Goal: Transaction & Acquisition: Purchase product/service

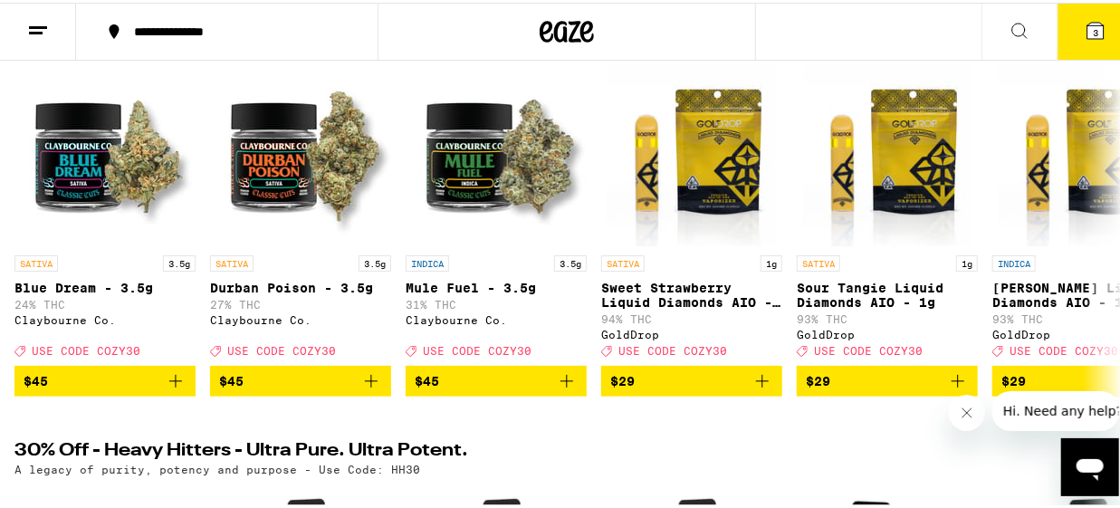
scroll to position [241, 0]
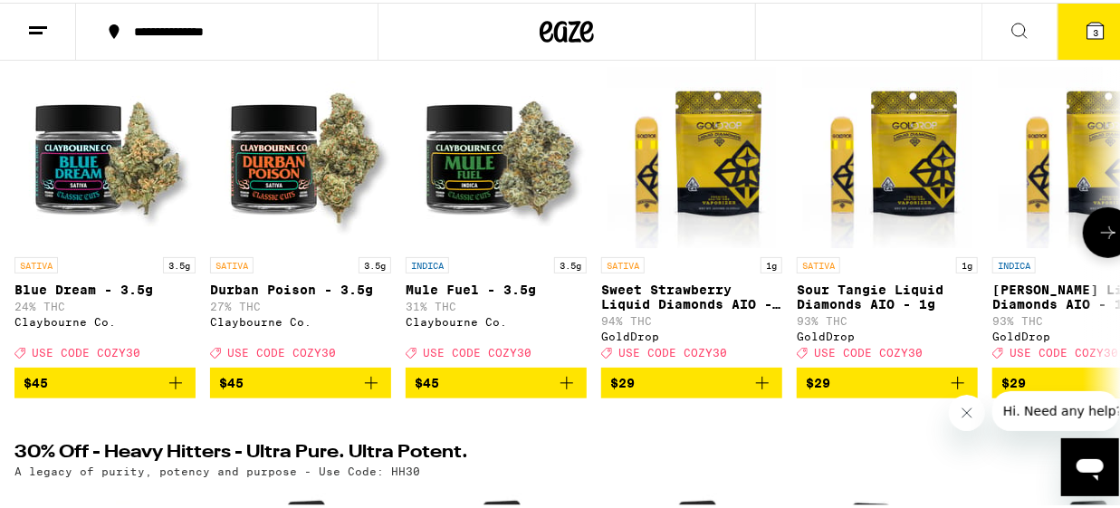
click at [1107, 234] on button at bounding box center [1108, 230] width 51 height 51
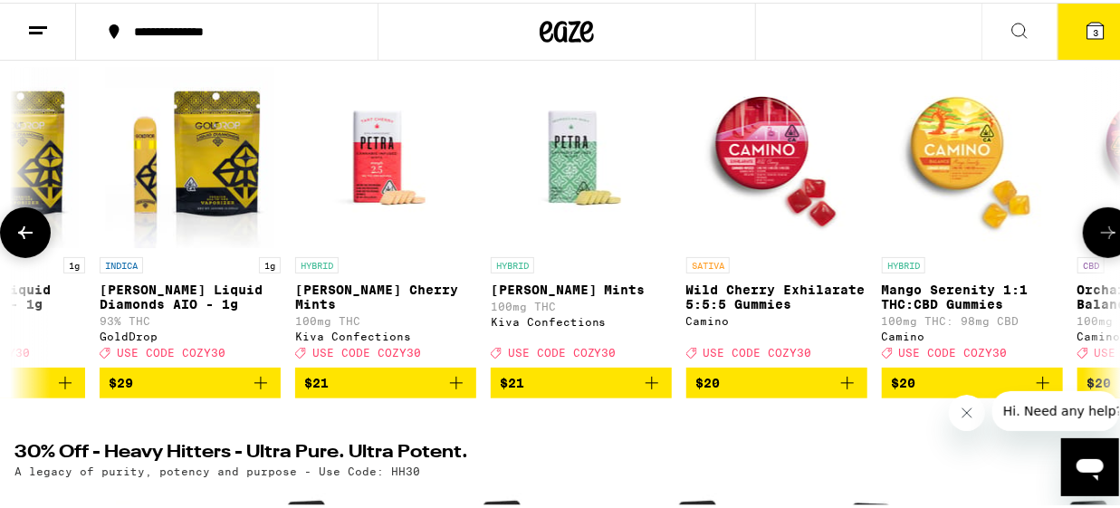
click at [1107, 234] on button at bounding box center [1108, 230] width 51 height 51
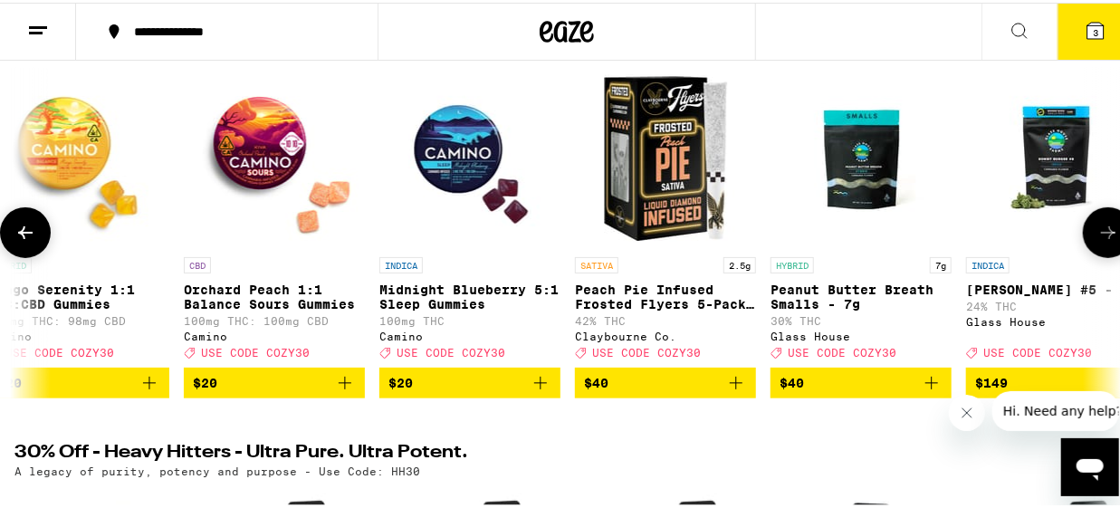
click at [1107, 234] on button at bounding box center [1108, 230] width 51 height 51
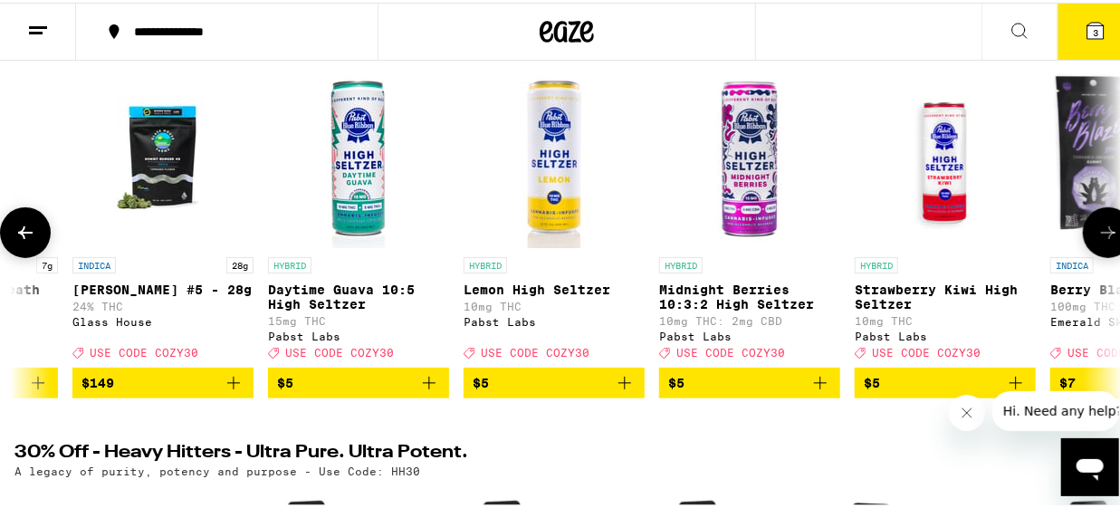
click at [1106, 234] on button at bounding box center [1108, 230] width 51 height 51
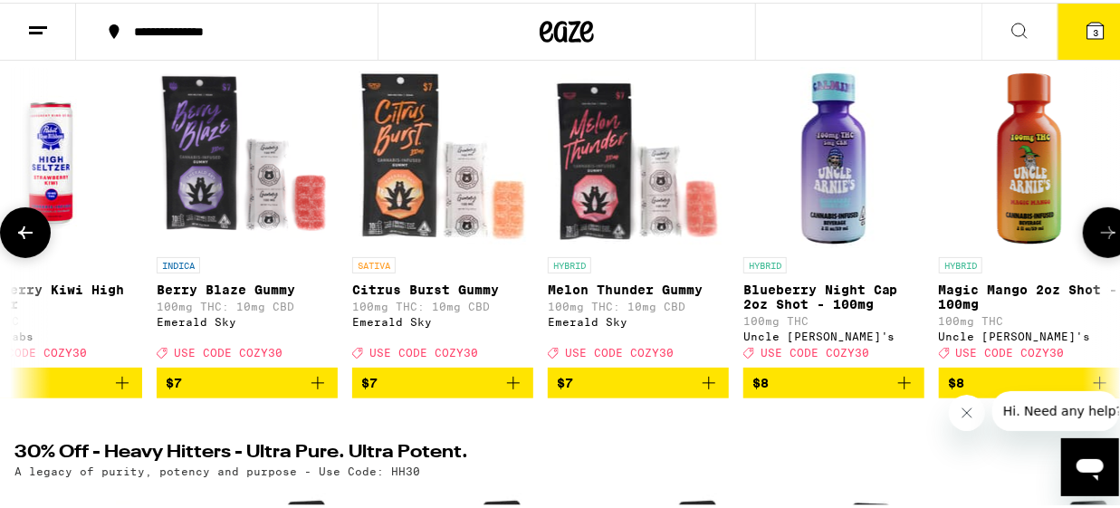
click at [1104, 231] on icon at bounding box center [1108, 230] width 22 height 22
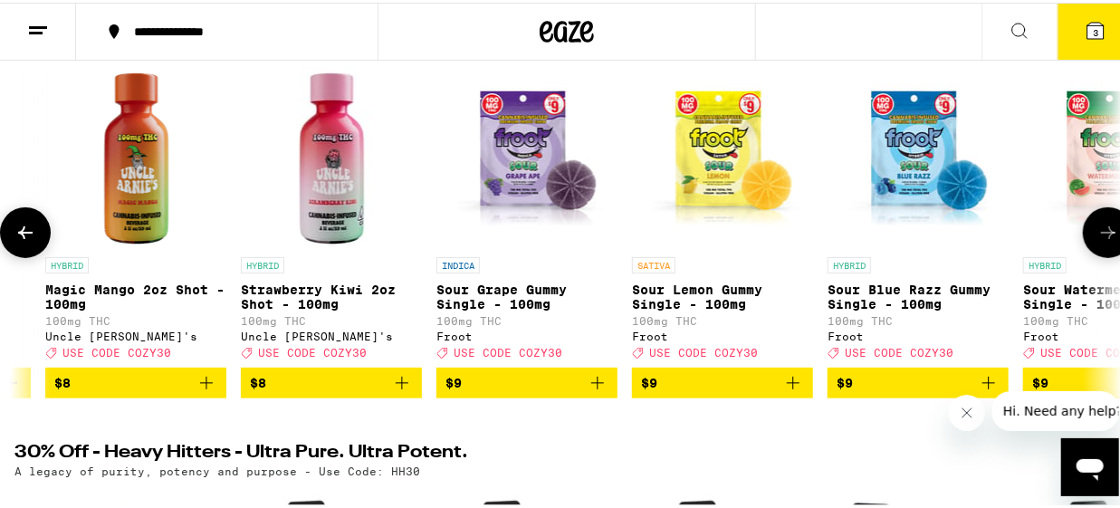
click at [1104, 231] on icon at bounding box center [1108, 230] width 22 height 22
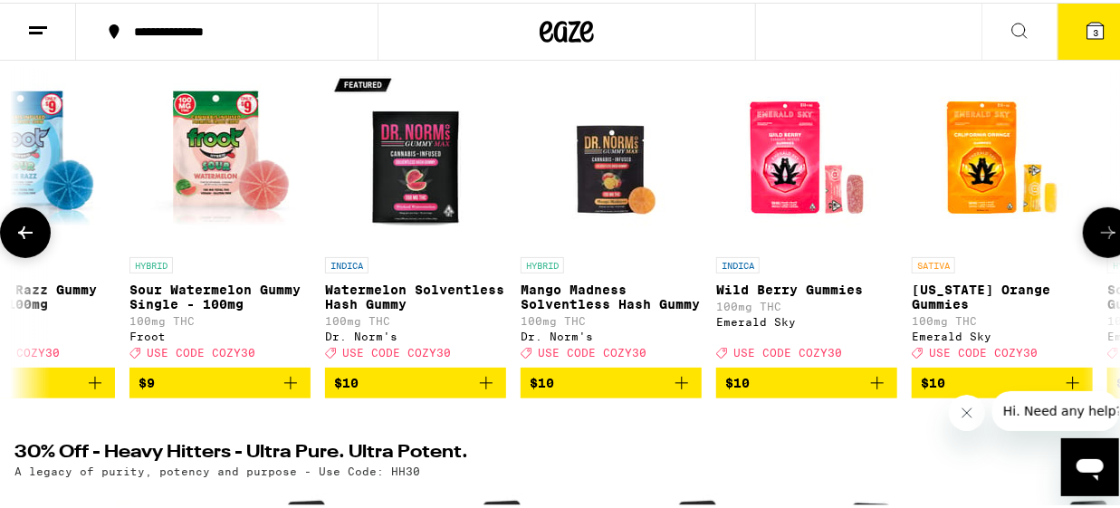
click at [1104, 231] on icon at bounding box center [1108, 230] width 22 height 22
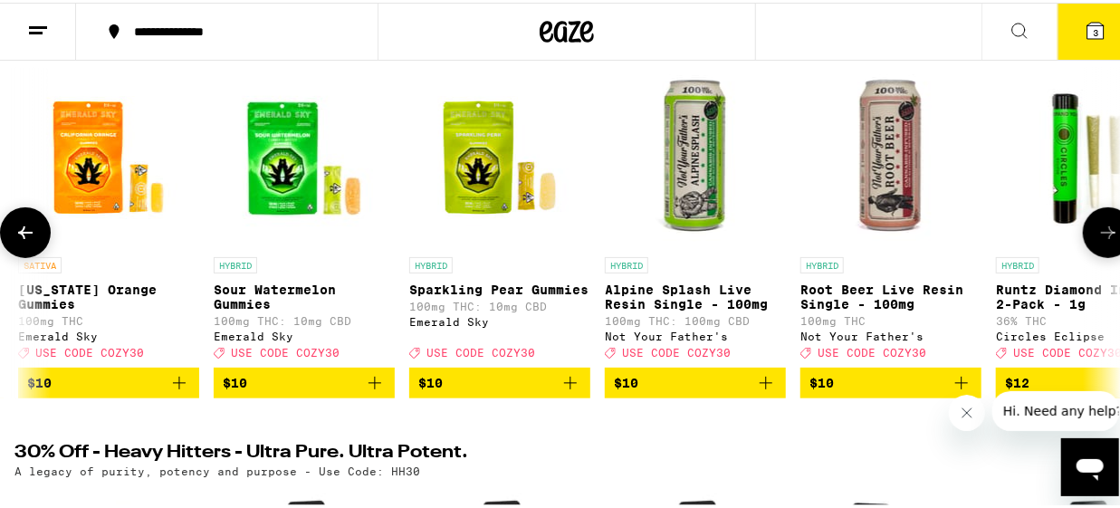
click at [1104, 231] on icon at bounding box center [1108, 230] width 22 height 22
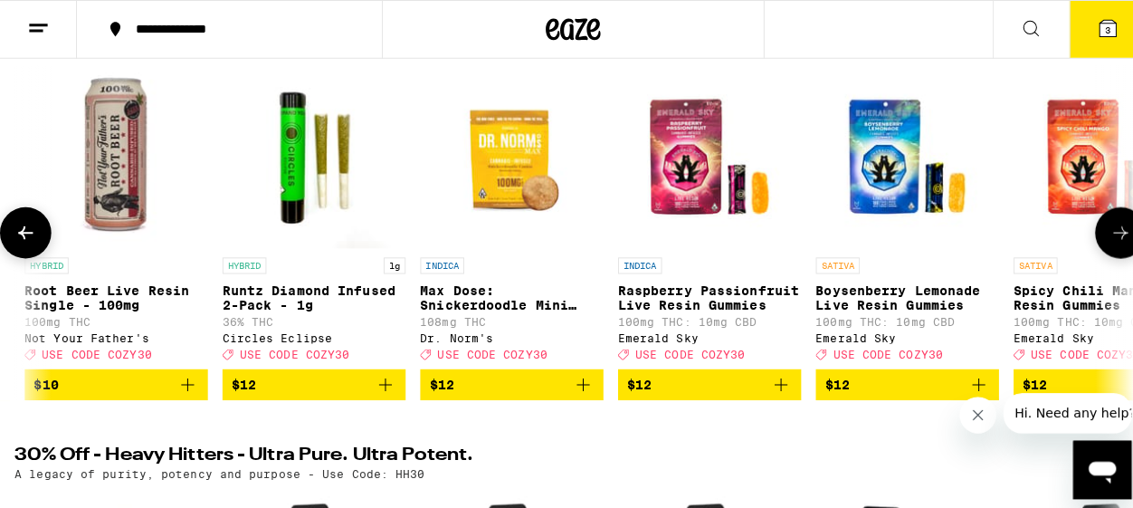
scroll to position [0, 7146]
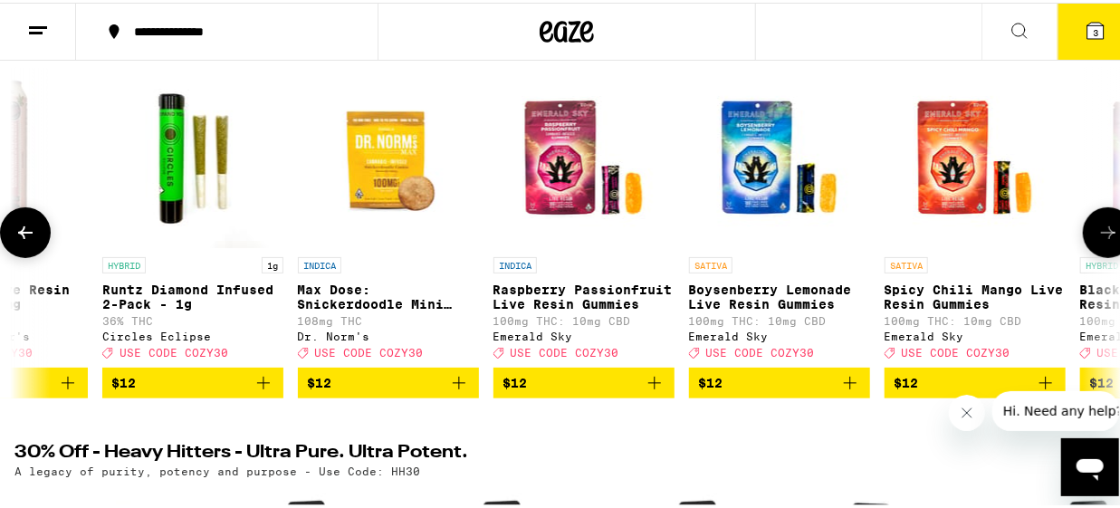
click at [171, 298] on p "Runtz Diamond Infused 2-Pack - 1g" at bounding box center [192, 294] width 181 height 29
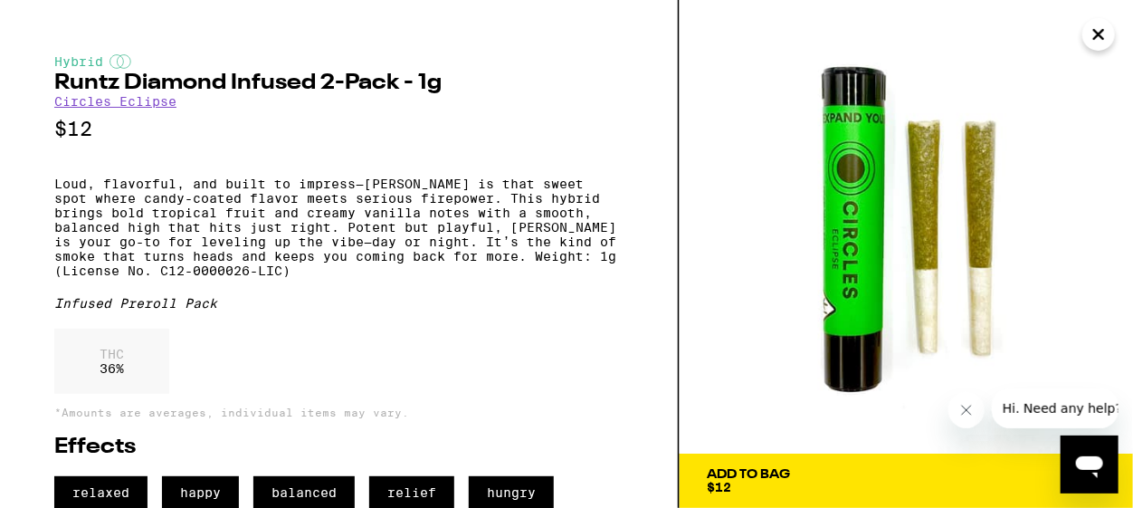
click at [910, 488] on span "Add To Bag $12" at bounding box center [906, 480] width 399 height 25
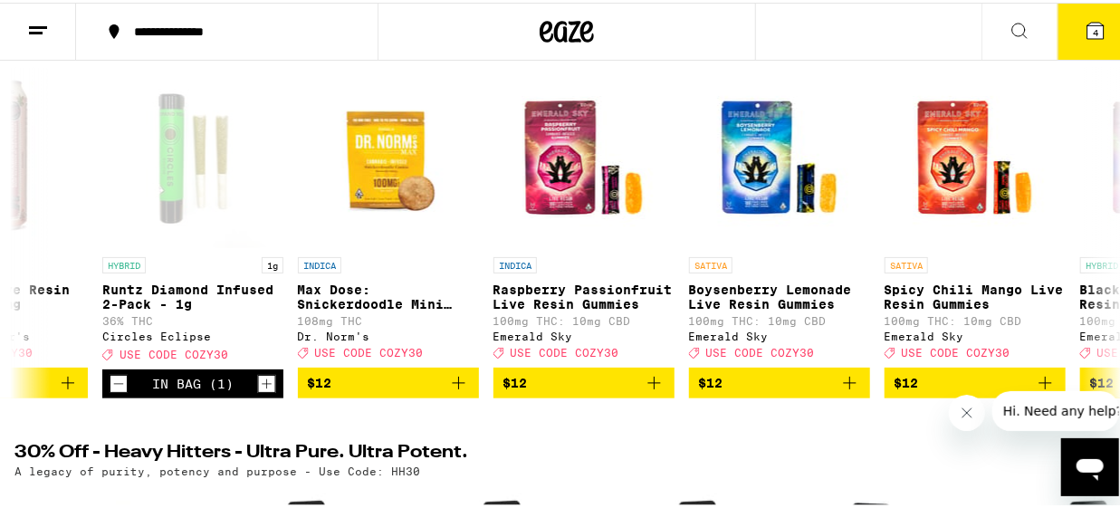
click at [1092, 26] on span "4" at bounding box center [1094, 29] width 5 height 11
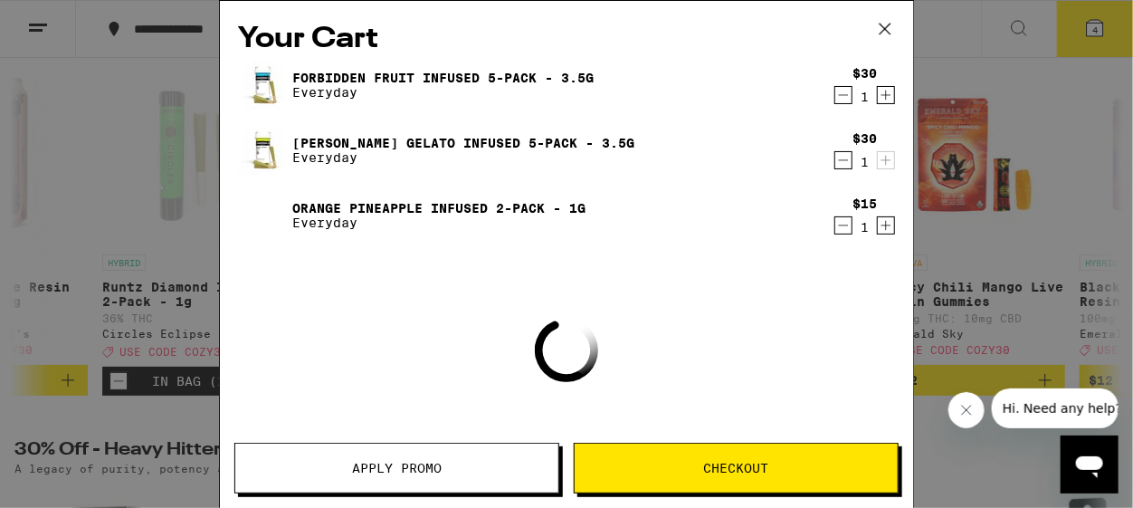
click at [835, 97] on icon "Decrement" at bounding box center [843, 95] width 16 height 22
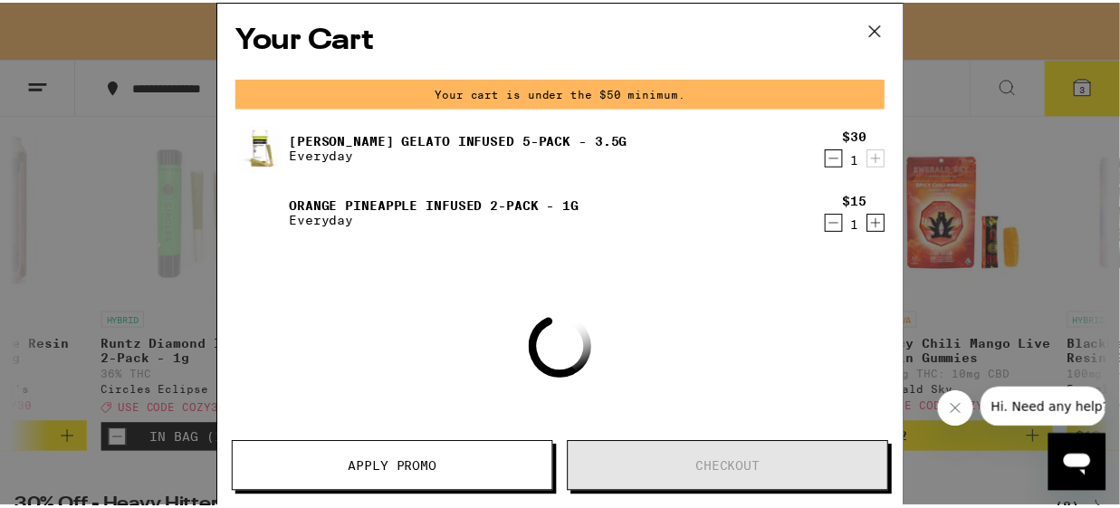
scroll to position [300, 0]
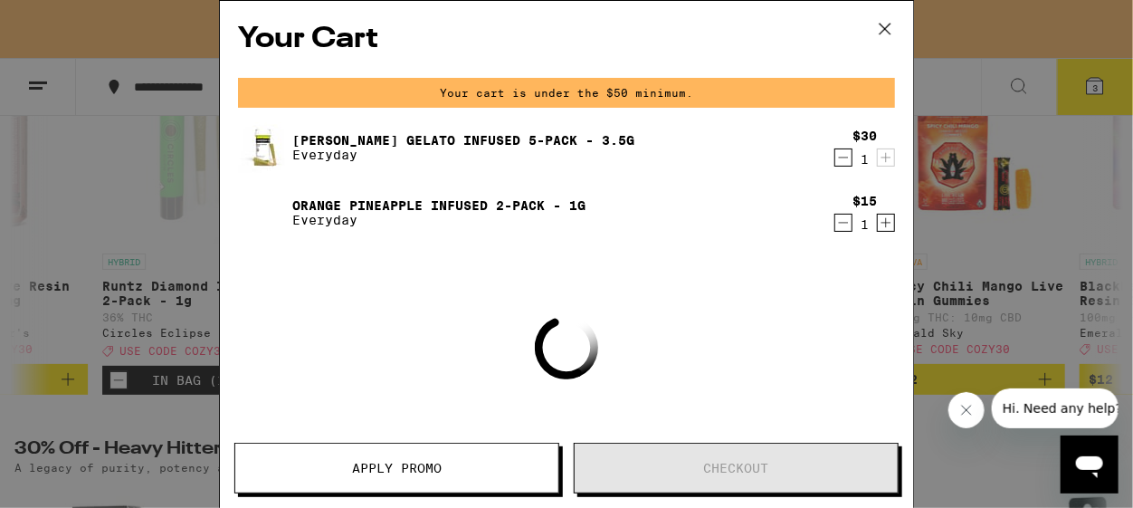
click at [835, 159] on icon "Decrement" at bounding box center [843, 158] width 16 height 22
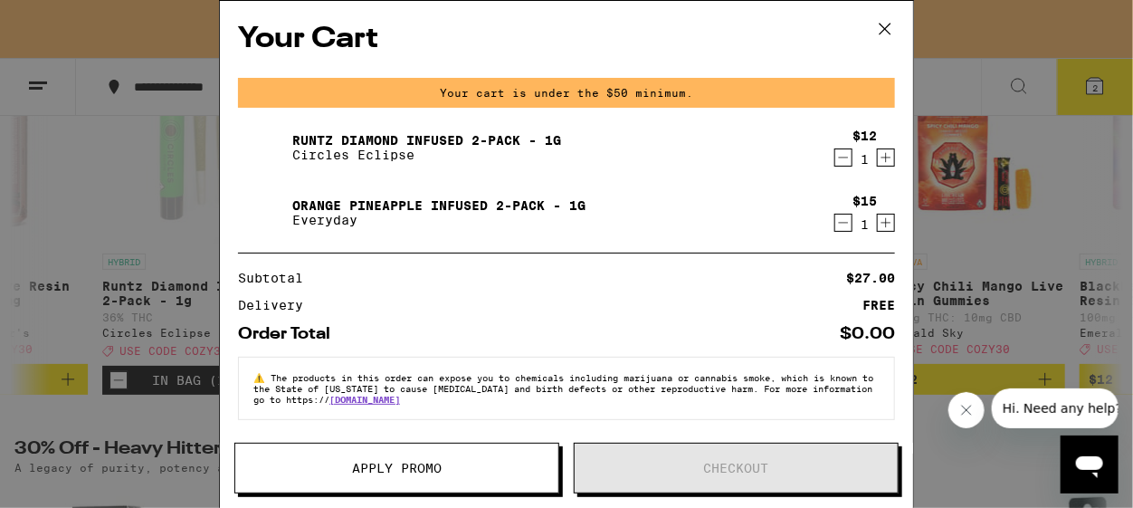
click at [853, 158] on div "1" at bounding box center [865, 159] width 24 height 14
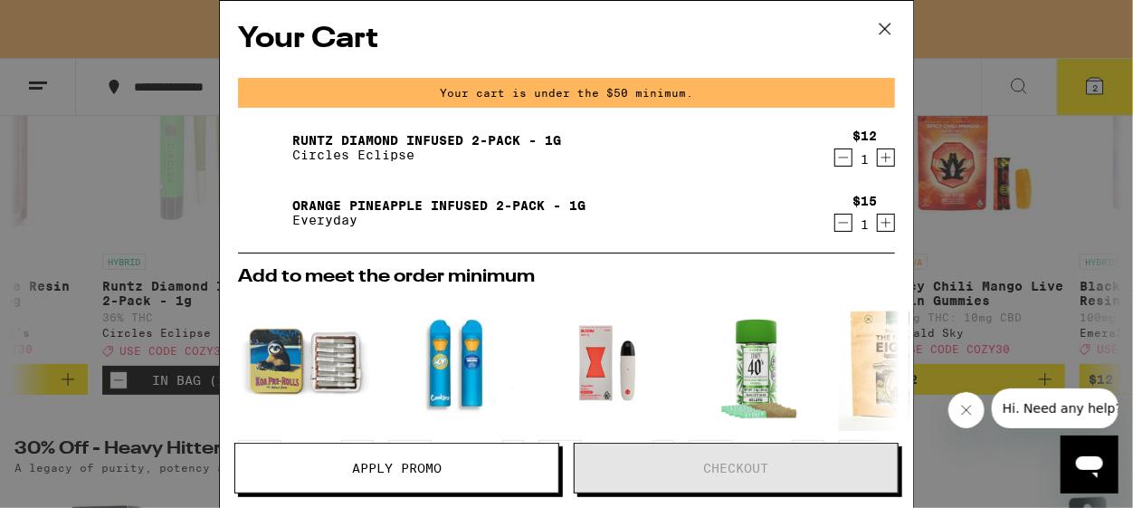
click at [835, 226] on icon "Decrement" at bounding box center [843, 223] width 16 height 22
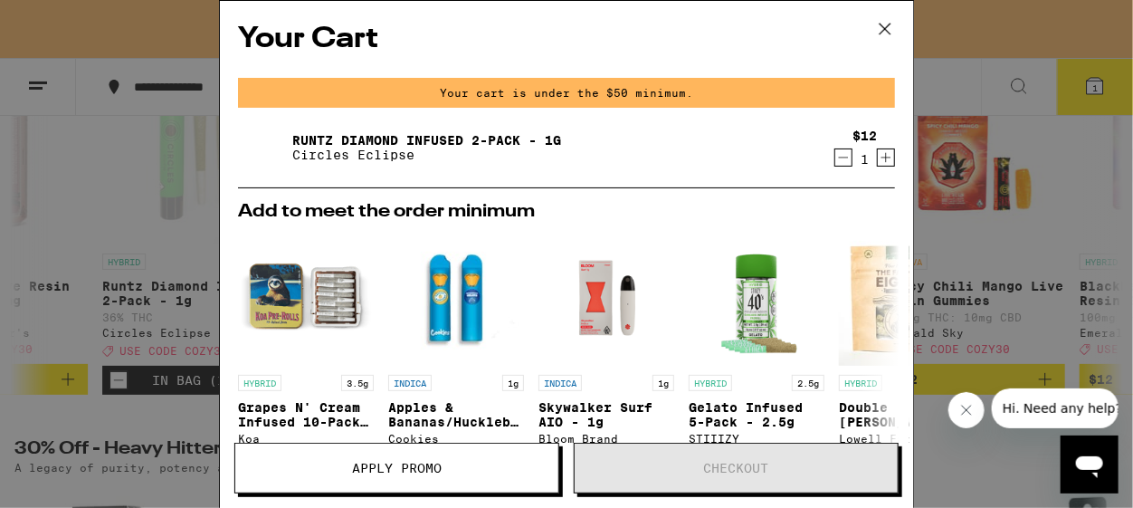
click at [887, 24] on icon at bounding box center [885, 28] width 27 height 27
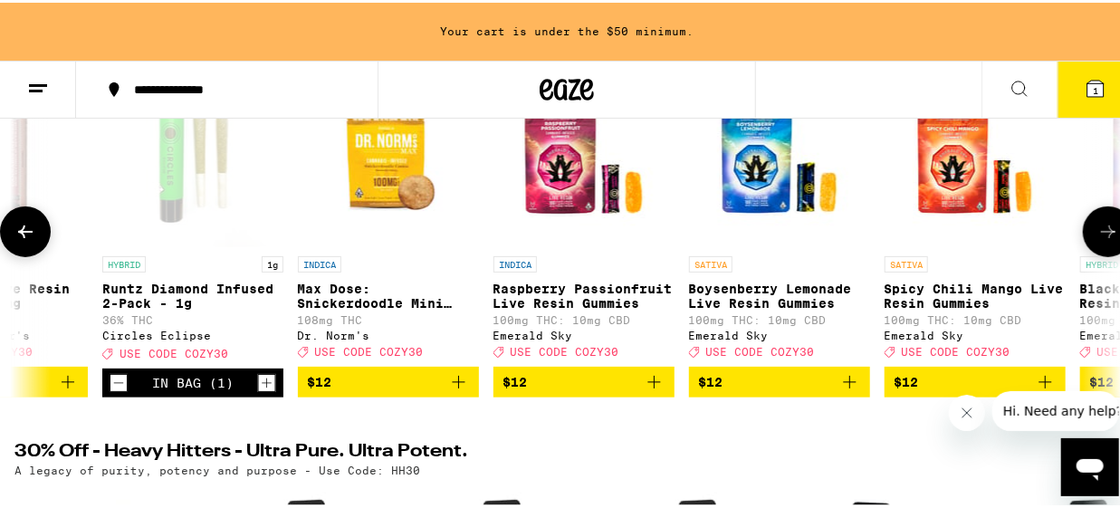
click at [1097, 237] on icon at bounding box center [1108, 229] width 22 height 22
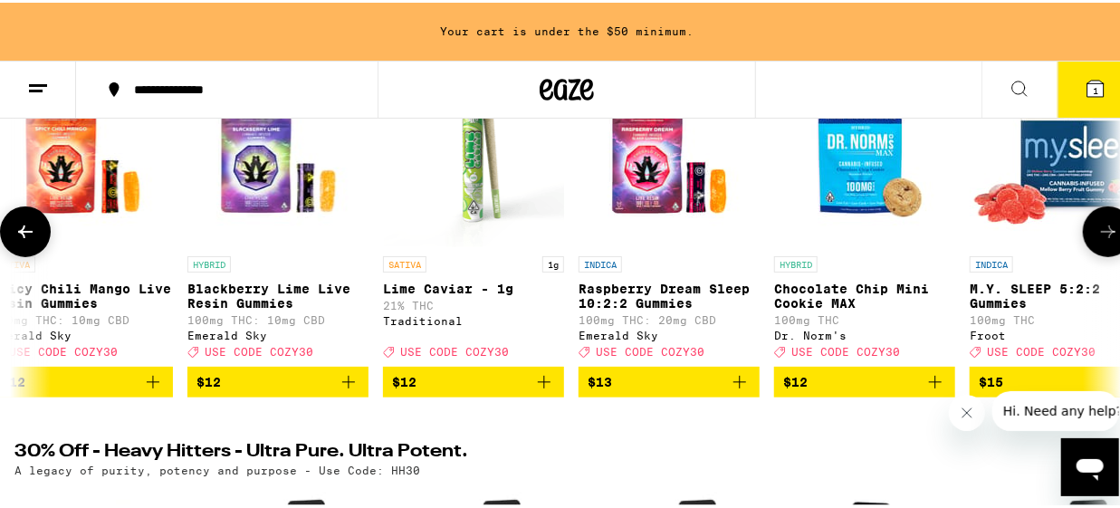
scroll to position [0, 8038]
click at [1097, 235] on icon at bounding box center [1108, 229] width 22 height 22
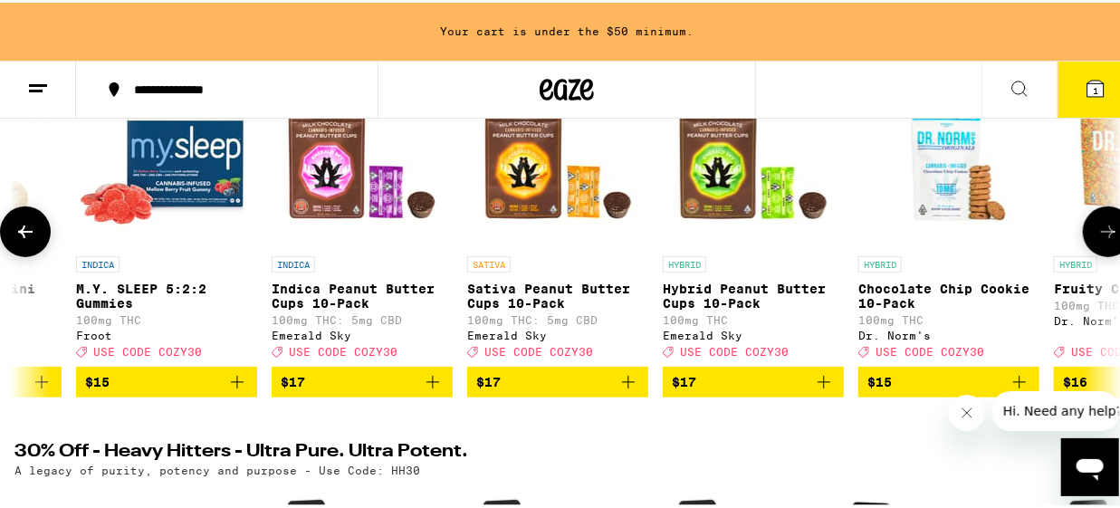
click at [1097, 235] on icon at bounding box center [1108, 229] width 22 height 22
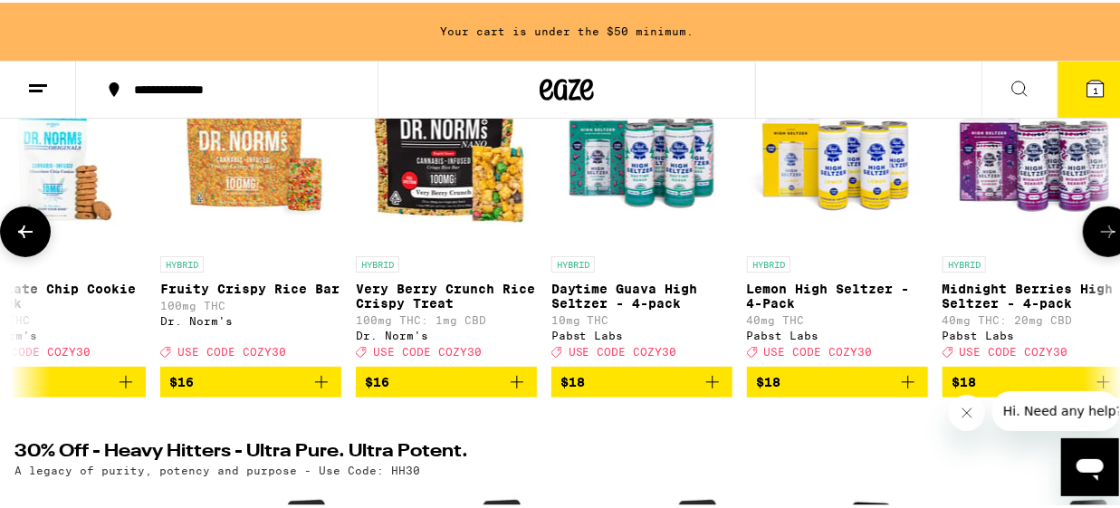
click at [1097, 235] on icon at bounding box center [1108, 229] width 22 height 22
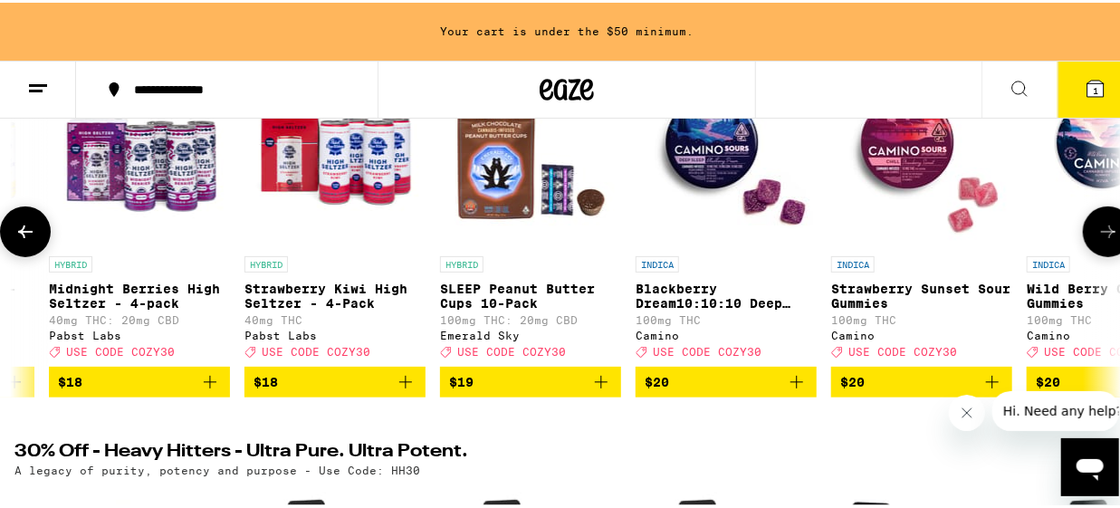
click at [1097, 235] on icon at bounding box center [1108, 229] width 22 height 22
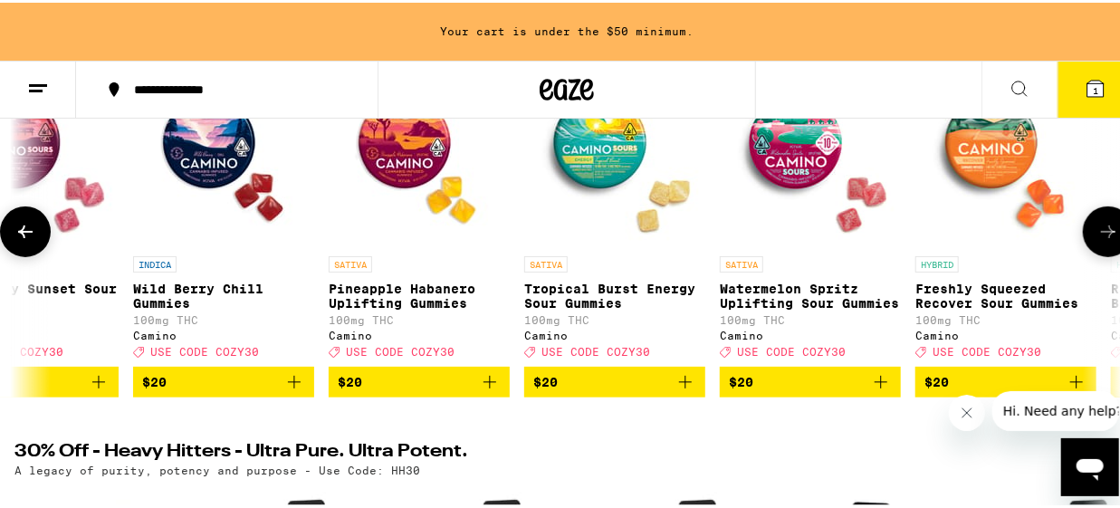
click at [1097, 235] on icon at bounding box center [1108, 229] width 22 height 22
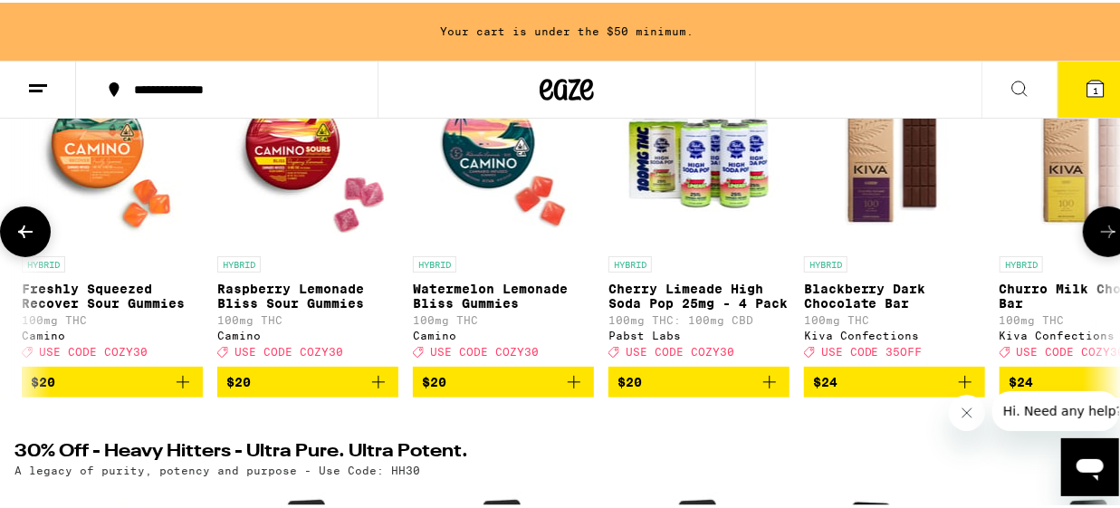
click at [1097, 235] on icon at bounding box center [1108, 229] width 22 height 22
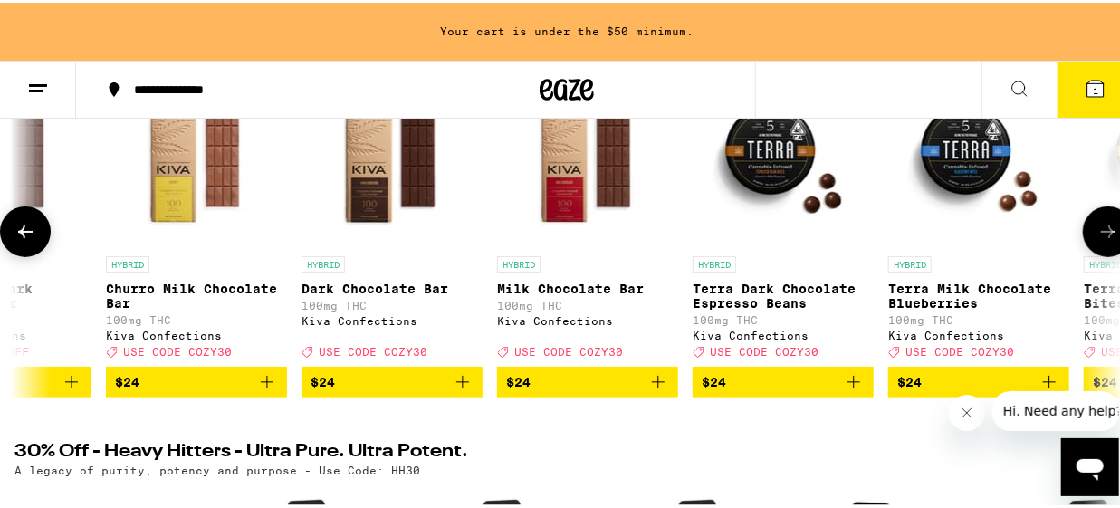
click at [1097, 235] on icon at bounding box center [1108, 229] width 22 height 22
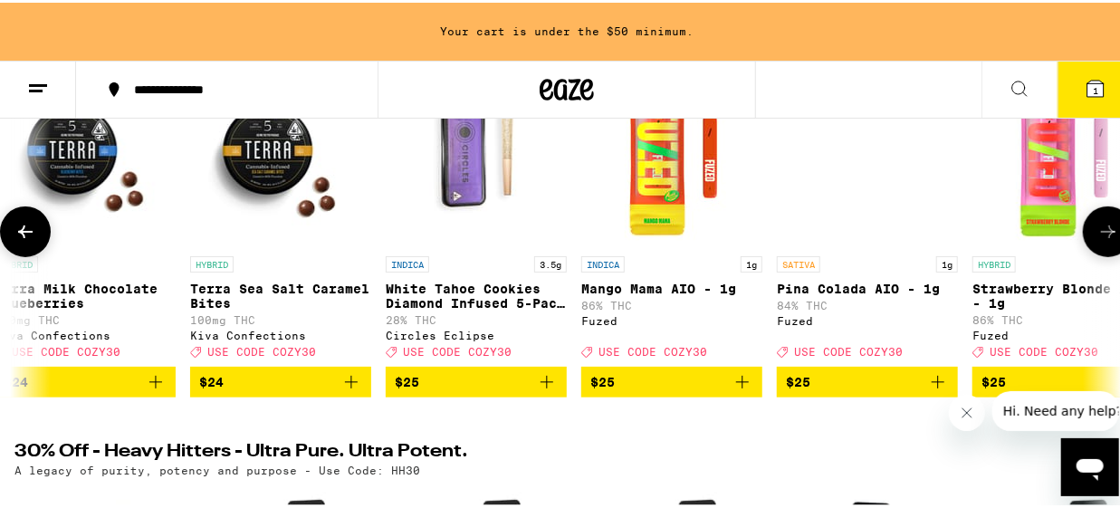
click at [1097, 235] on icon at bounding box center [1108, 229] width 22 height 22
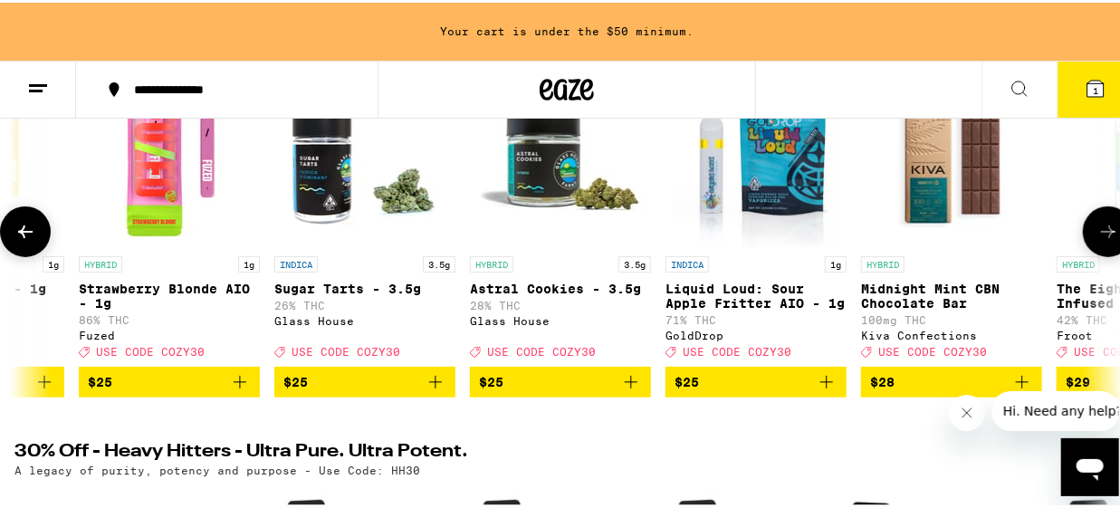
click at [1097, 235] on icon at bounding box center [1108, 229] width 22 height 22
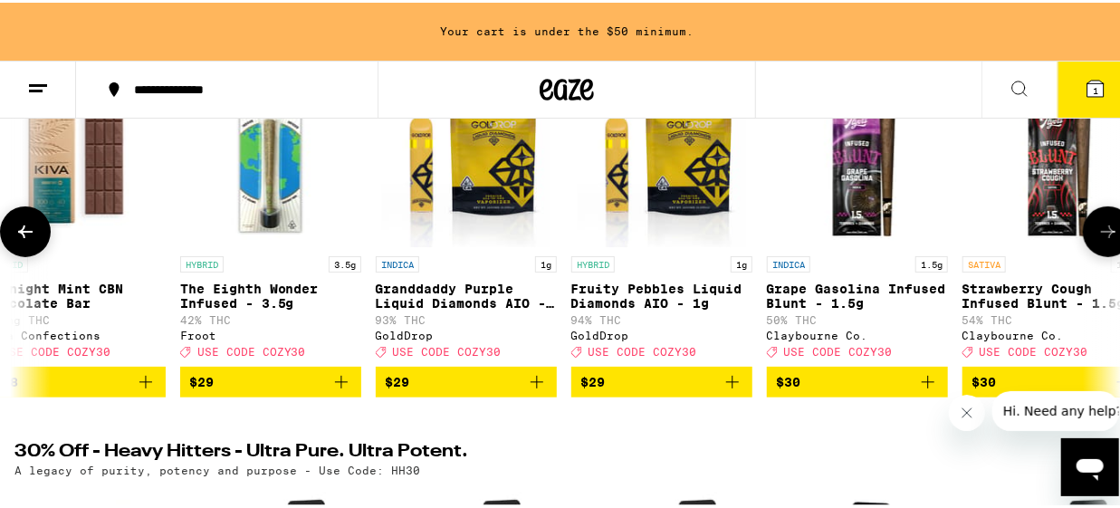
scroll to position [0, 16078]
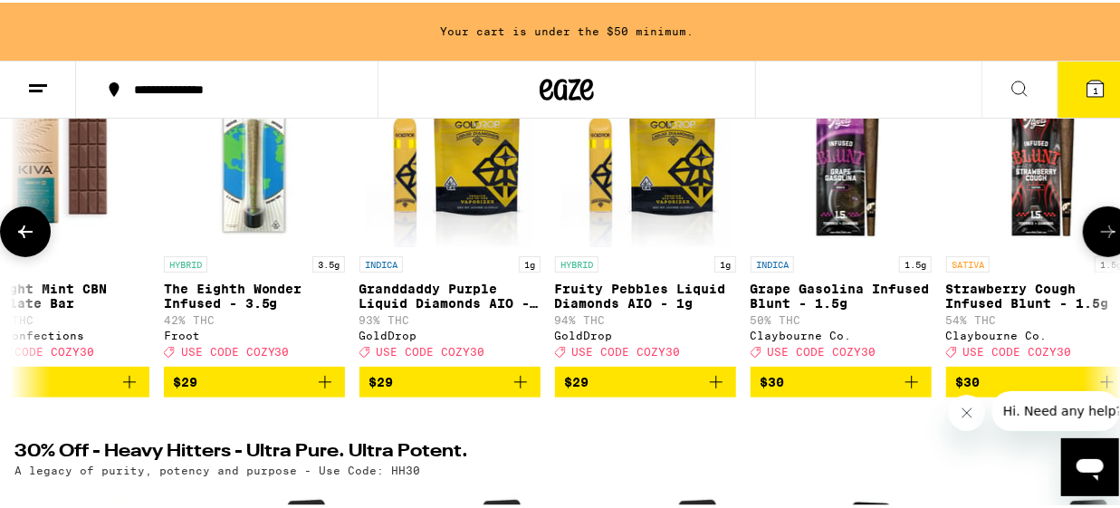
click at [1097, 235] on icon at bounding box center [1108, 229] width 22 height 22
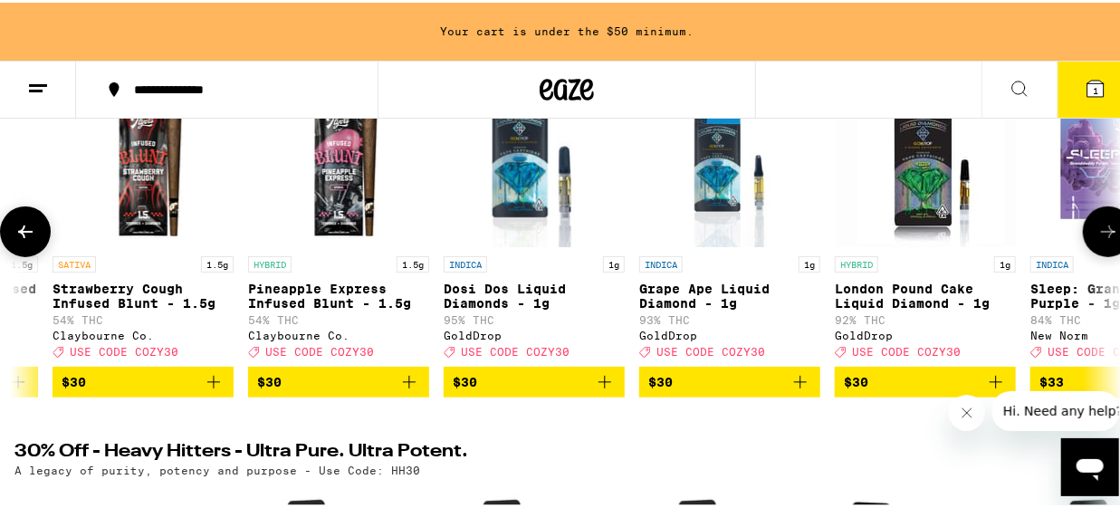
click at [1097, 235] on icon at bounding box center [1108, 229] width 22 height 22
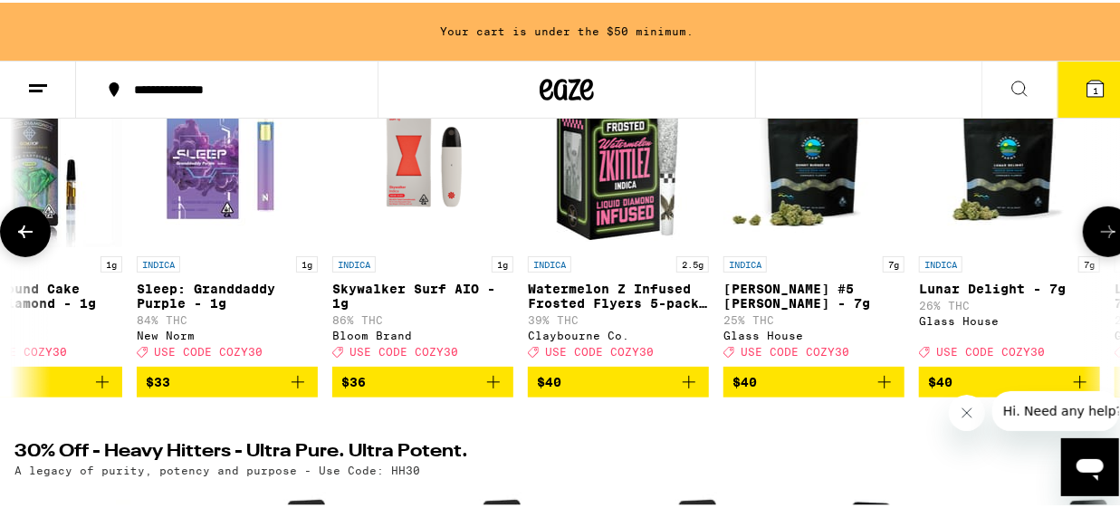
scroll to position [0, 17864]
click at [1101, 233] on icon at bounding box center [1108, 229] width 14 height 13
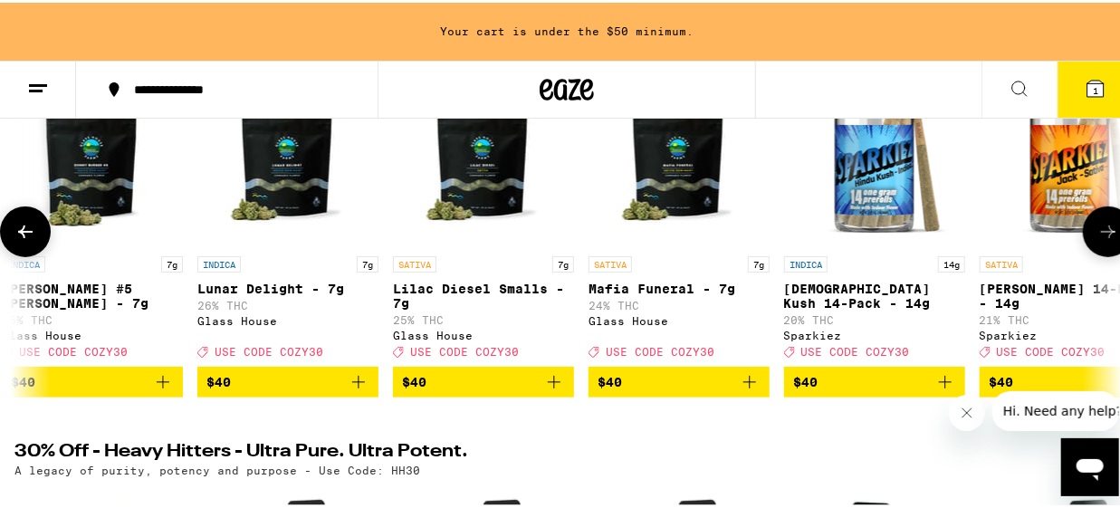
scroll to position [0, 18758]
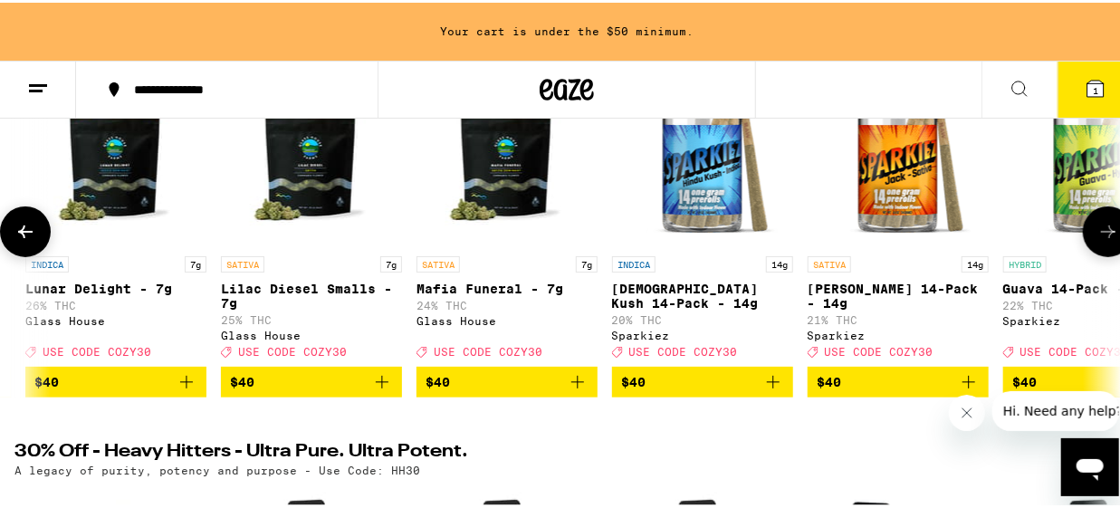
click at [1101, 233] on icon at bounding box center [1108, 229] width 14 height 13
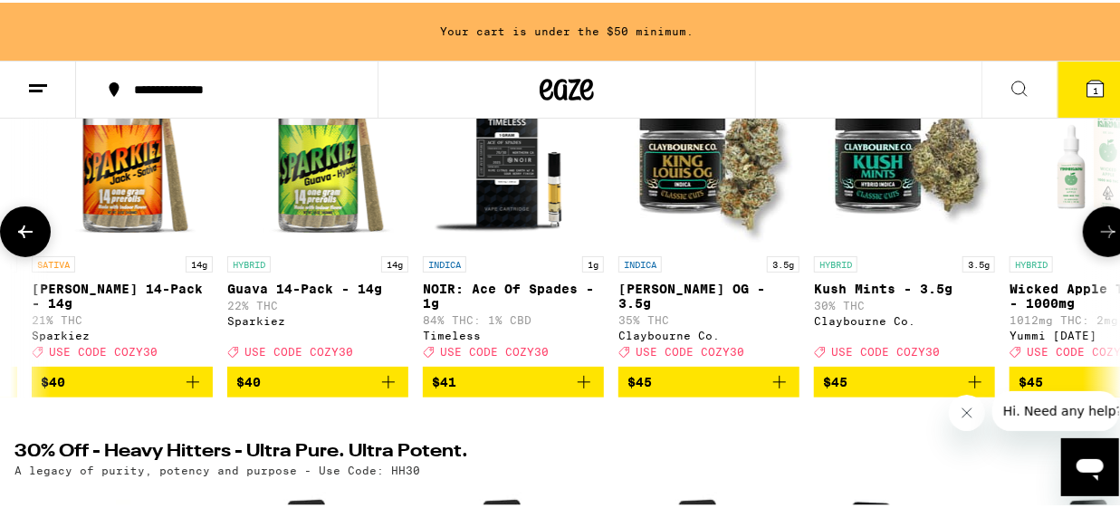
scroll to position [0, 19651]
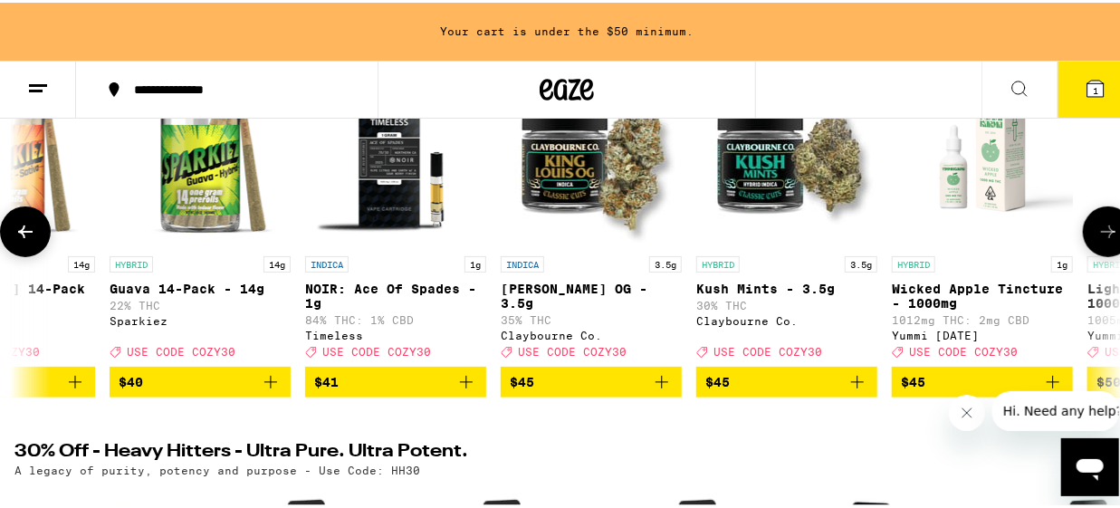
click at [1101, 233] on icon at bounding box center [1108, 229] width 14 height 13
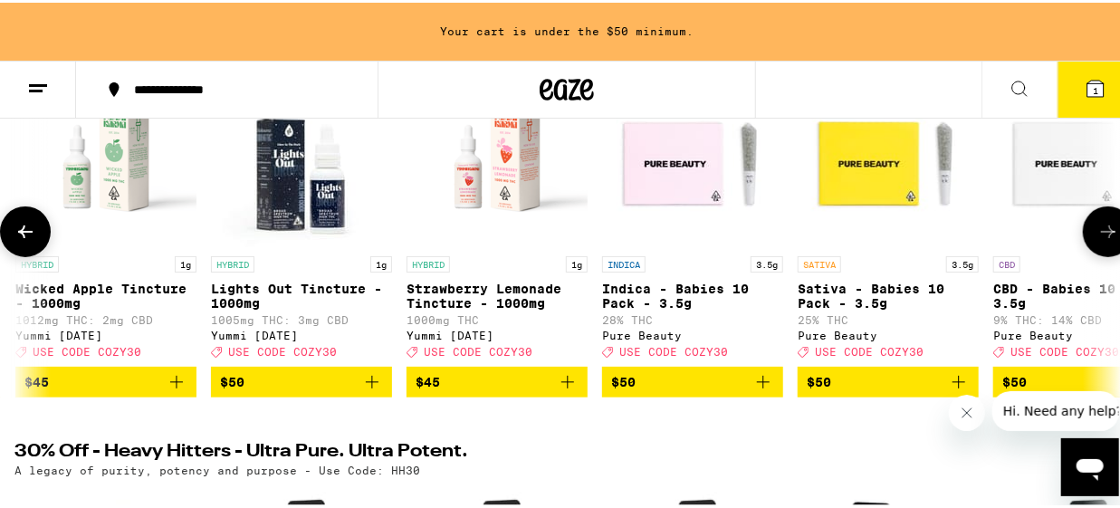
scroll to position [0, 20545]
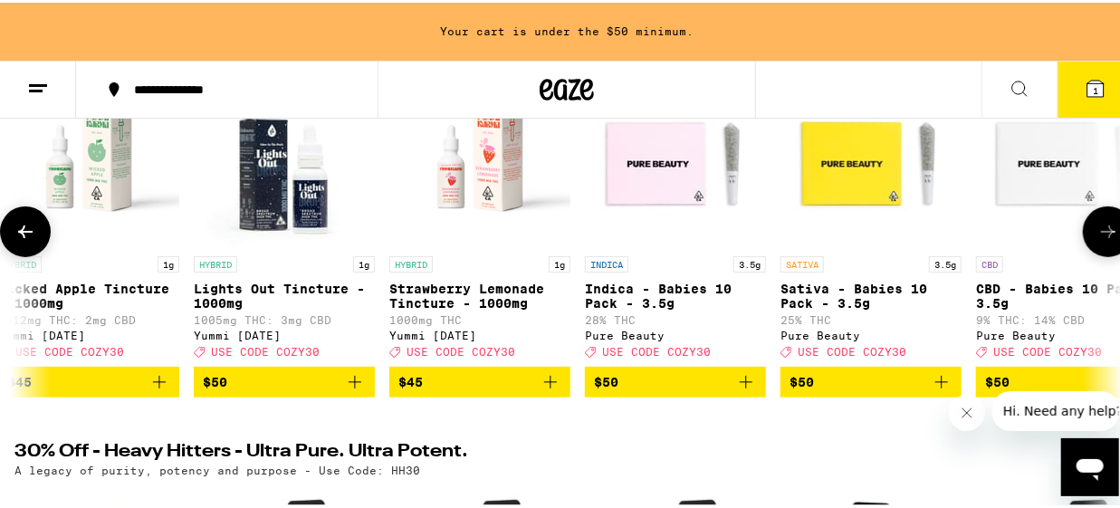
click at [1101, 233] on icon at bounding box center [1108, 229] width 14 height 13
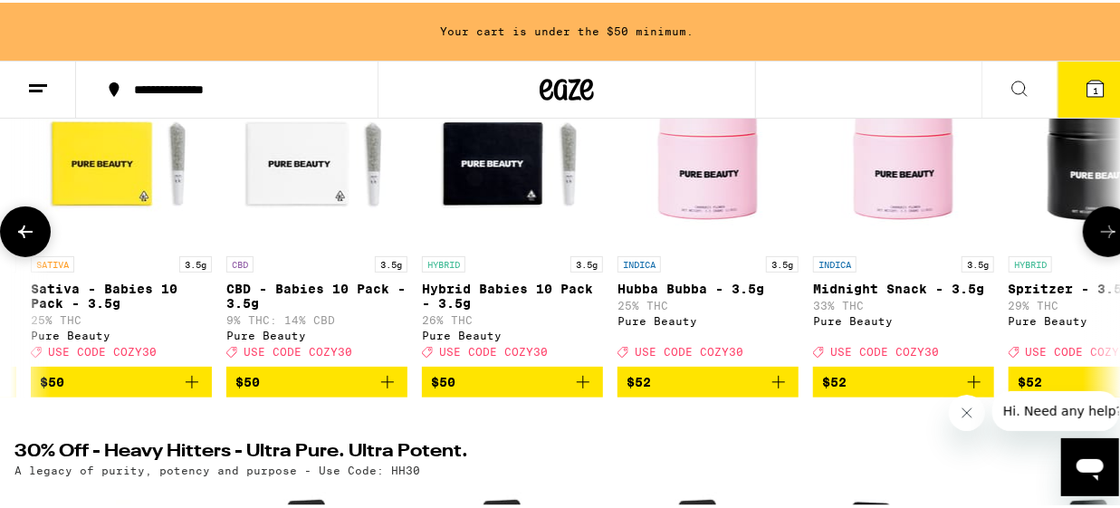
scroll to position [0, 21438]
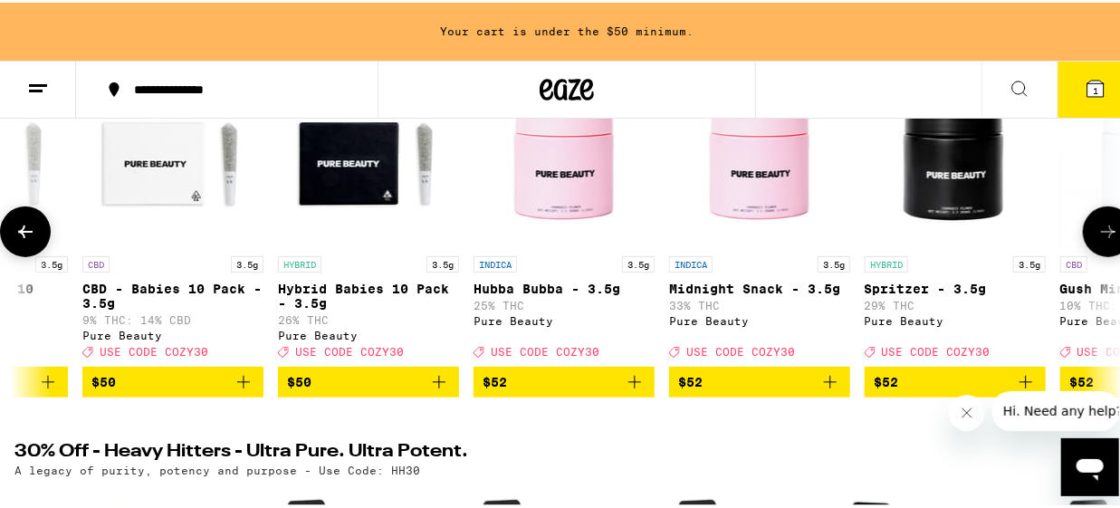
click at [1101, 233] on icon at bounding box center [1108, 229] width 14 height 13
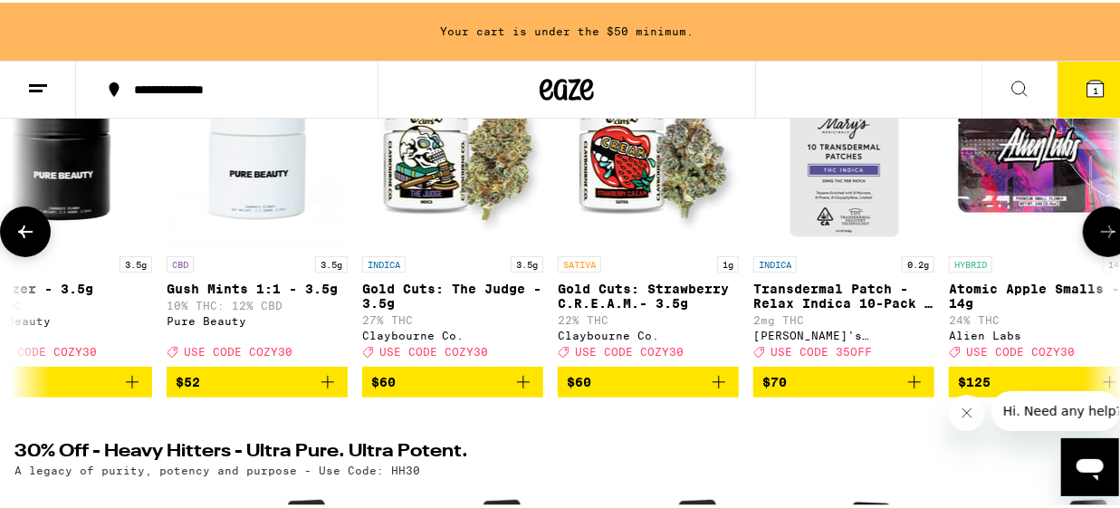
click at [1101, 233] on icon at bounding box center [1108, 229] width 14 height 13
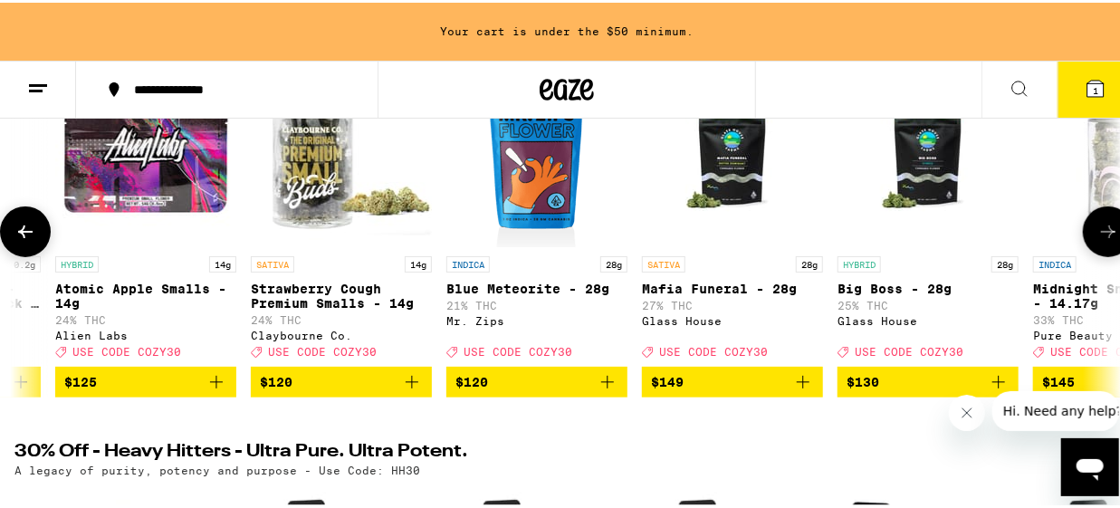
click at [1101, 233] on icon at bounding box center [1108, 229] width 14 height 13
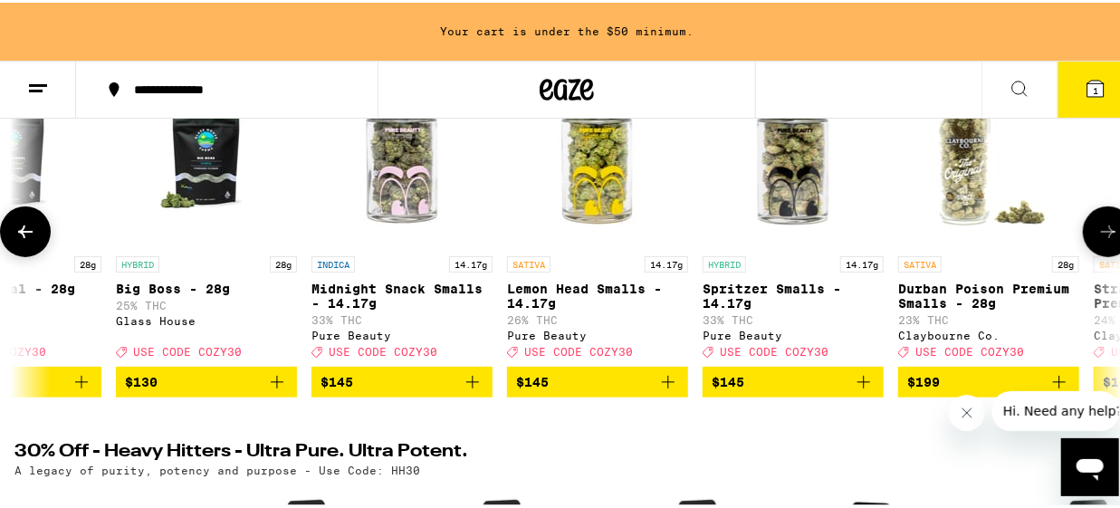
scroll to position [0, 24117]
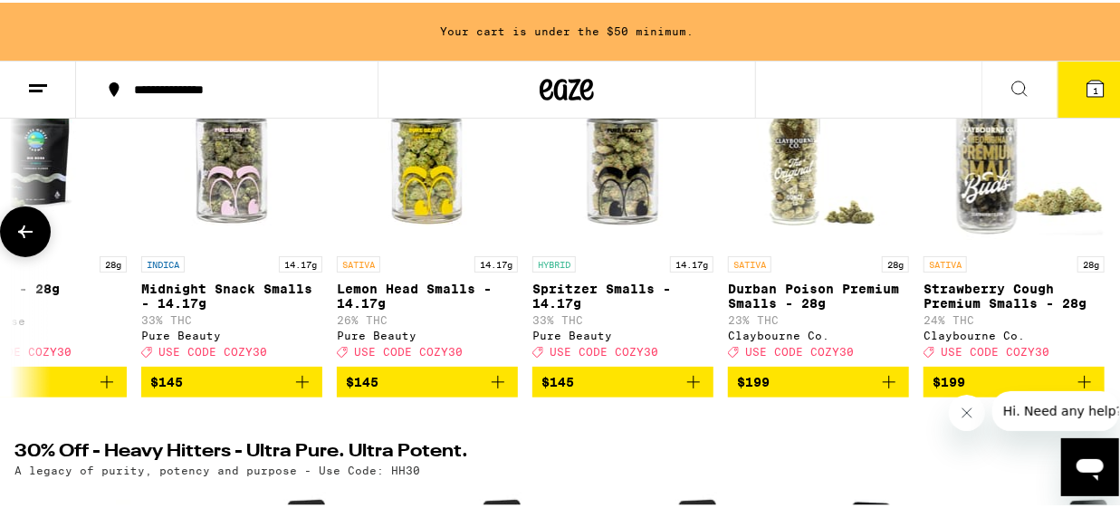
click at [1096, 233] on div at bounding box center [1108, 229] width 51 height 51
